Goal: Navigation & Orientation: Find specific page/section

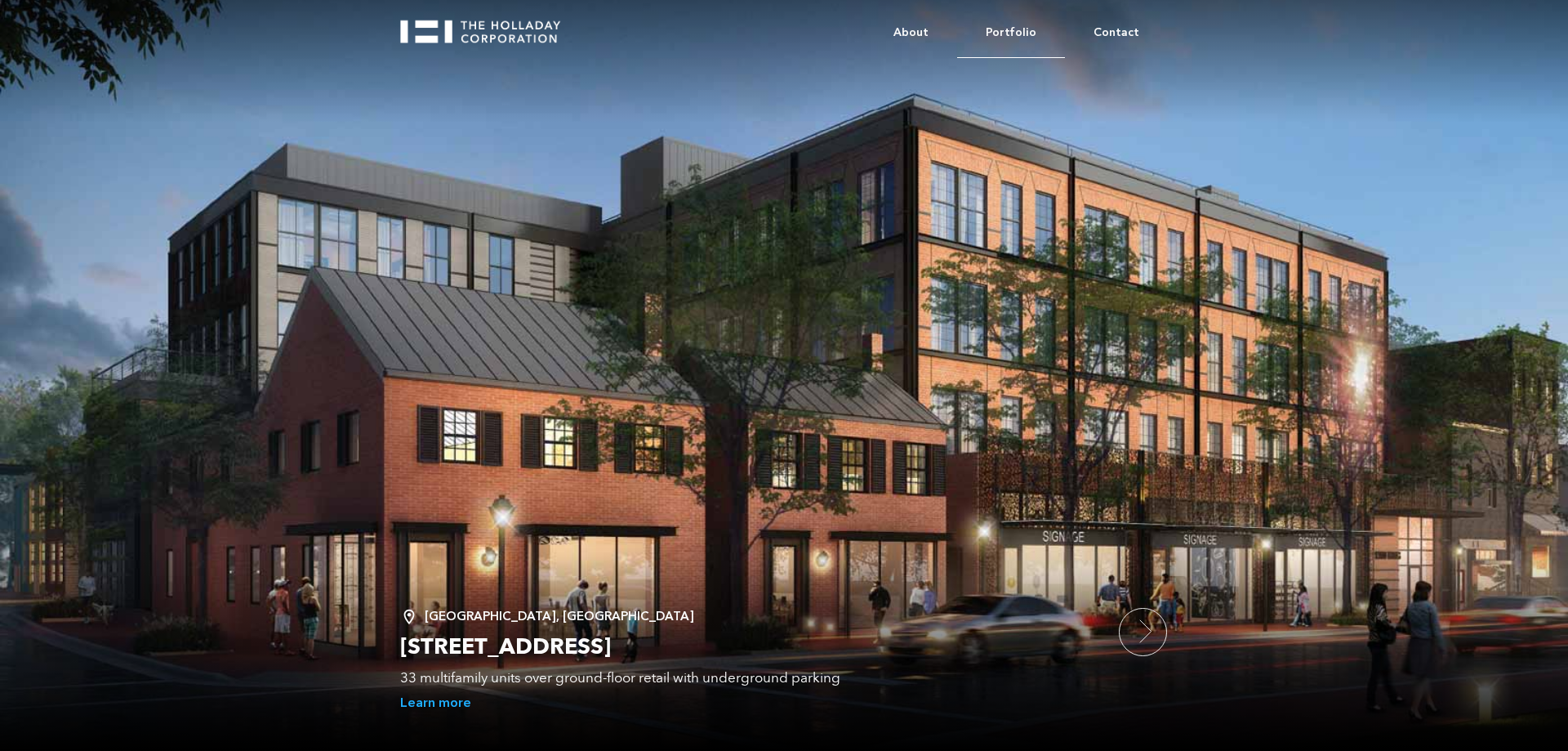
click at [1027, 47] on link "Portfolio" at bounding box center [1011, 33] width 108 height 50
